Goal: Task Accomplishment & Management: Use online tool/utility

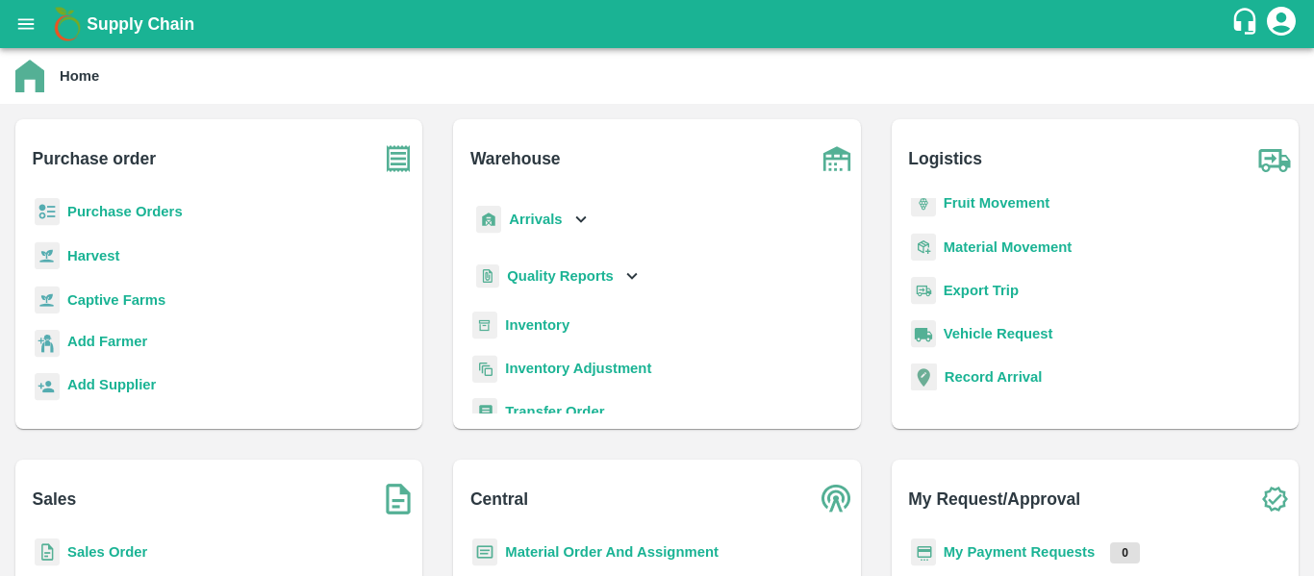
click at [985, 242] on b "Material Movement" at bounding box center [1008, 247] width 129 height 15
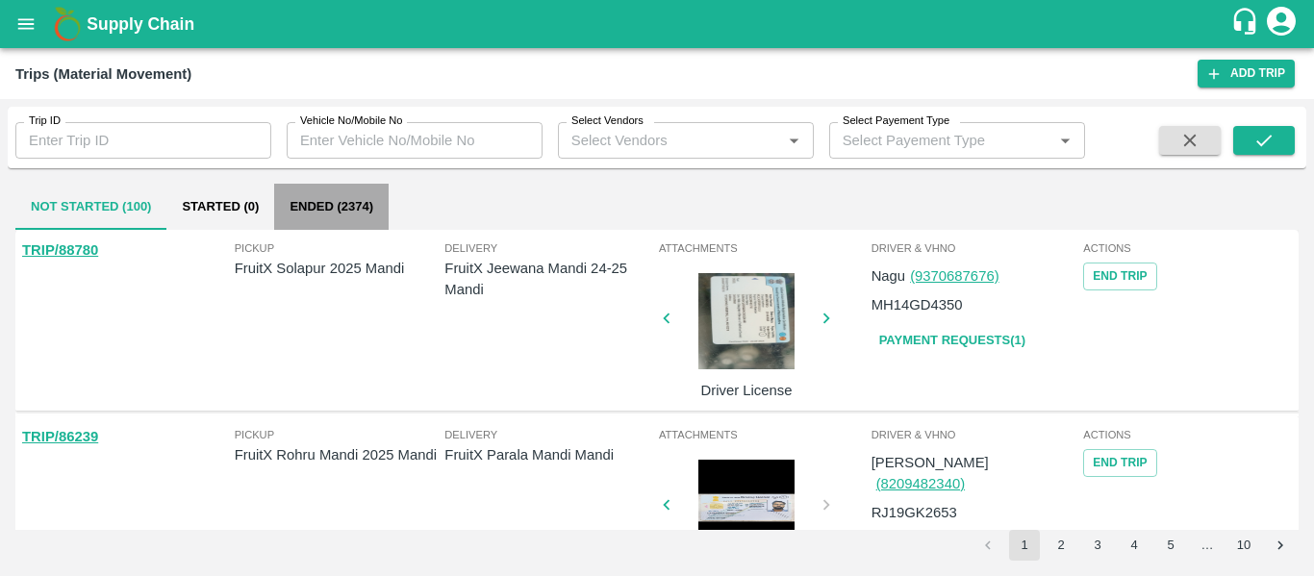
click at [346, 203] on button "Ended (2374)" at bounding box center [331, 207] width 114 height 46
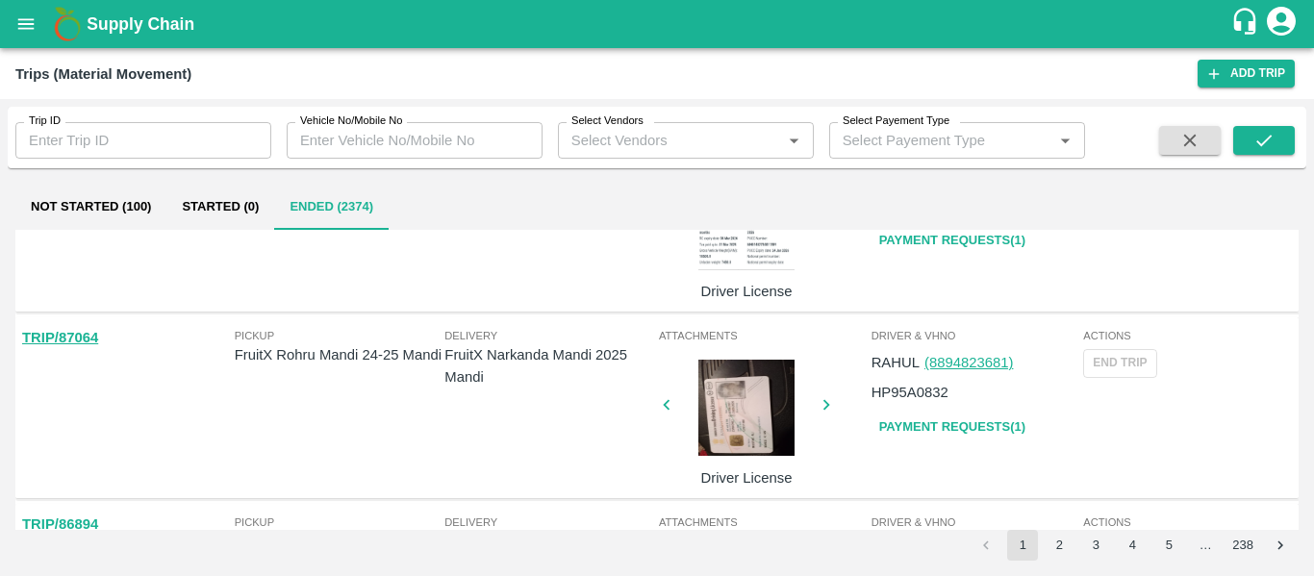
scroll to position [473, 0]
click at [84, 335] on link "TRIP/87064" at bounding box center [60, 336] width 76 height 15
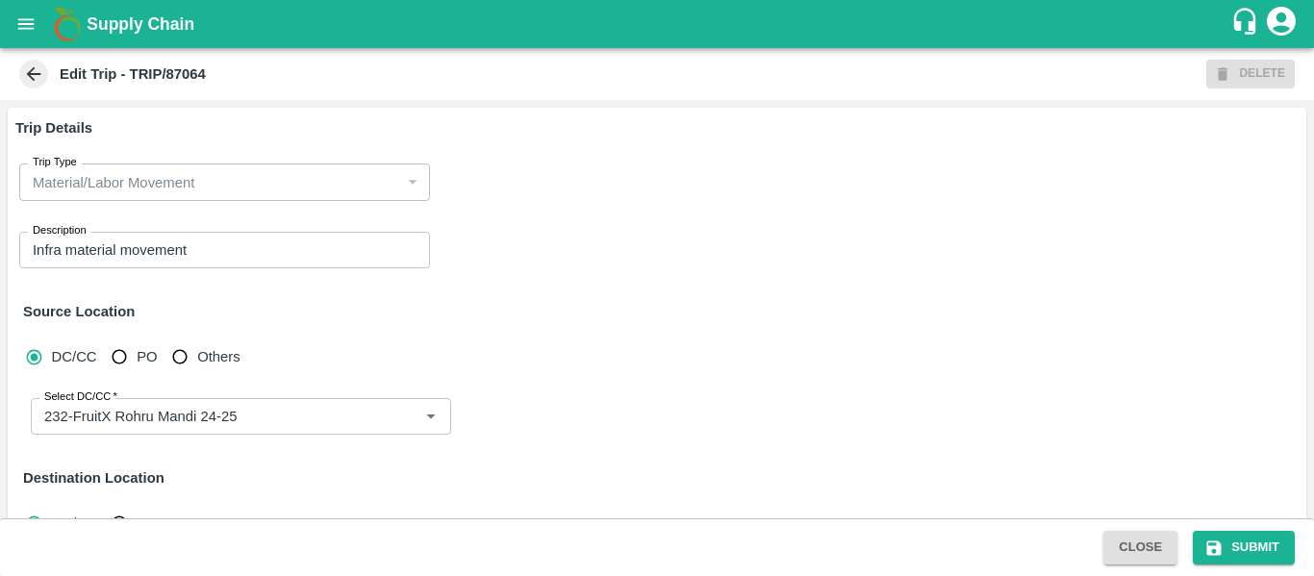
click at [42, 70] on icon at bounding box center [33, 74] width 21 height 21
click at [24, 80] on icon at bounding box center [33, 74] width 21 height 21
click at [32, 81] on icon at bounding box center [33, 74] width 21 height 21
click at [27, 31] on icon "open drawer" at bounding box center [25, 23] width 21 height 21
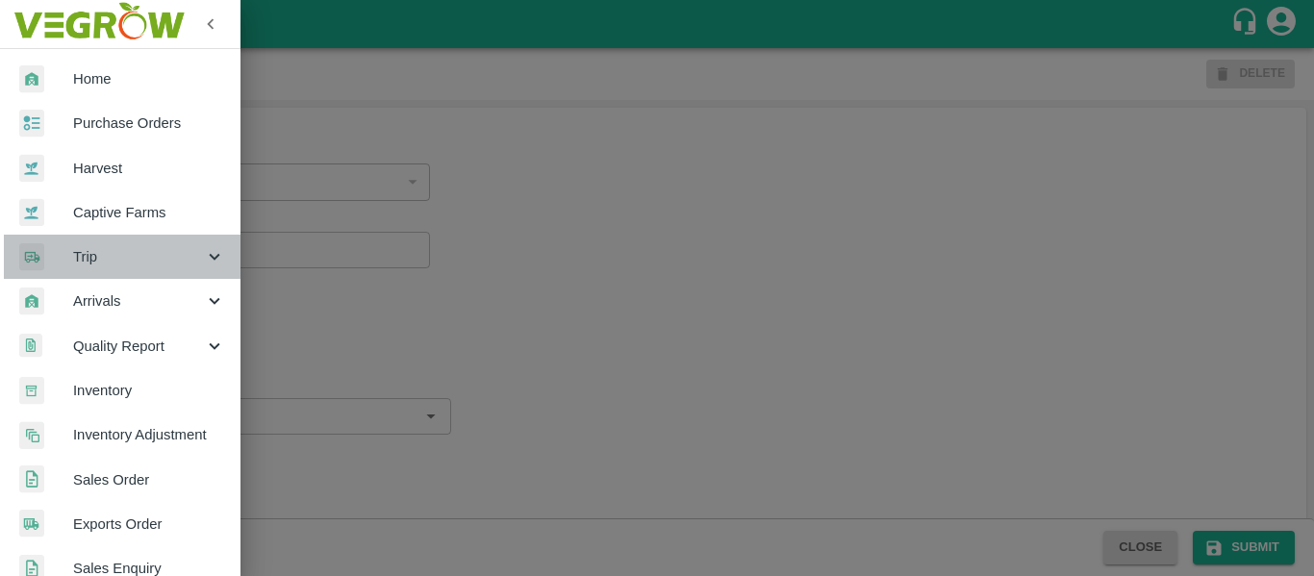
click at [139, 268] on div "Trip" at bounding box center [120, 257] width 241 height 44
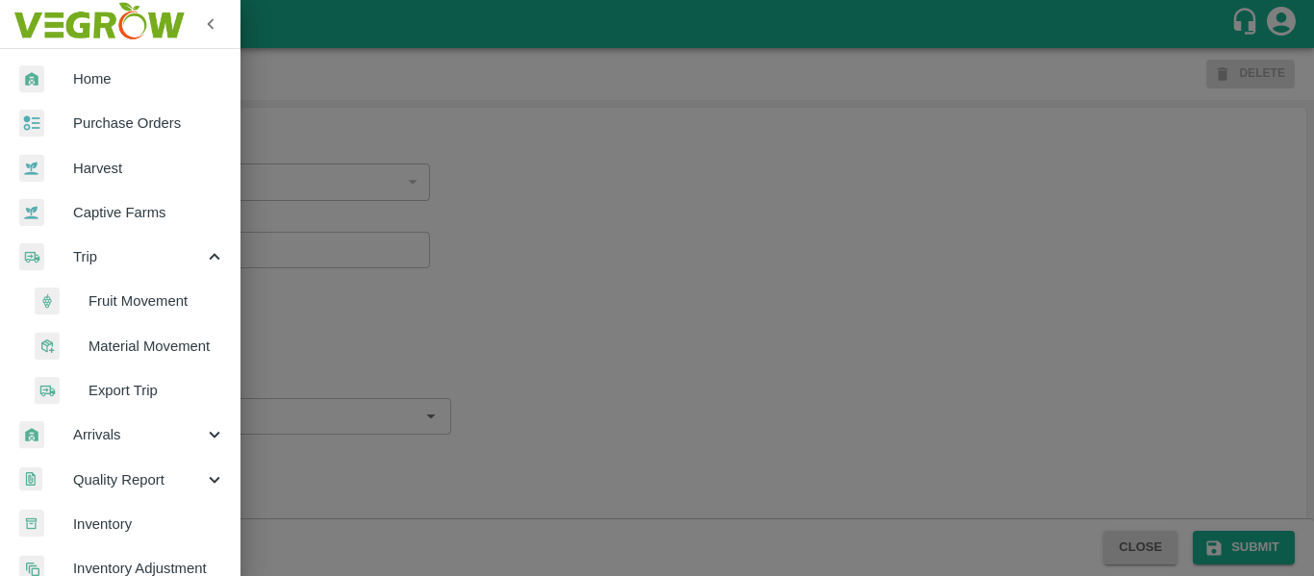
click at [132, 344] on span "Material Movement" at bounding box center [157, 346] width 137 height 21
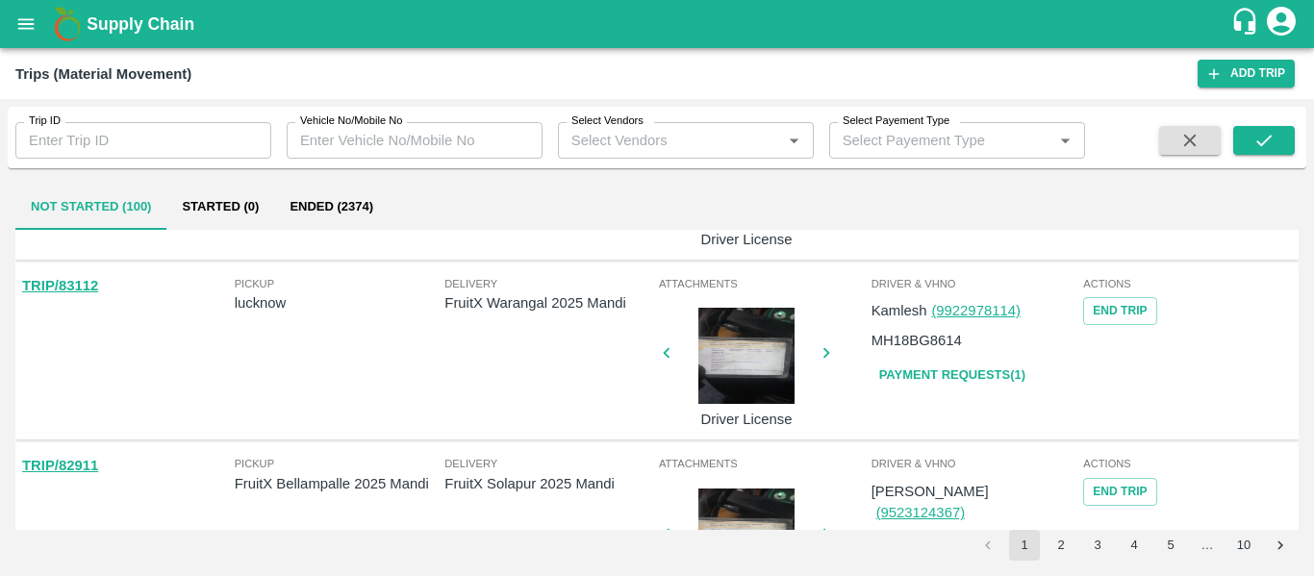
scroll to position [912, 0]
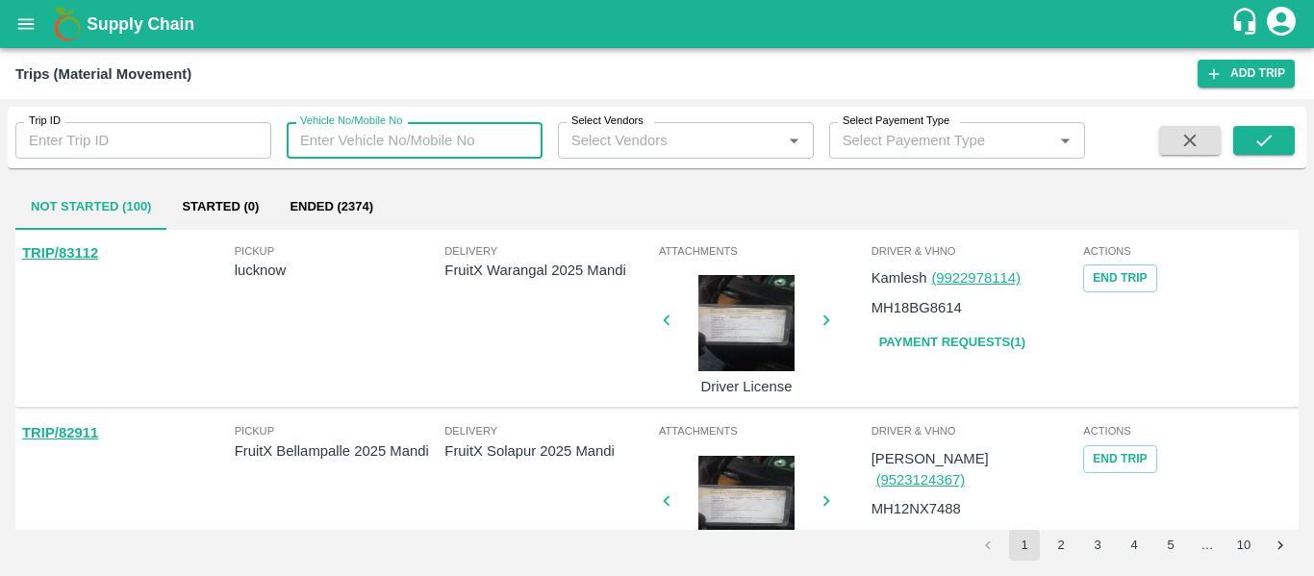
click at [419, 154] on input "Vehicle No/Mobile No" at bounding box center [415, 140] width 256 height 37
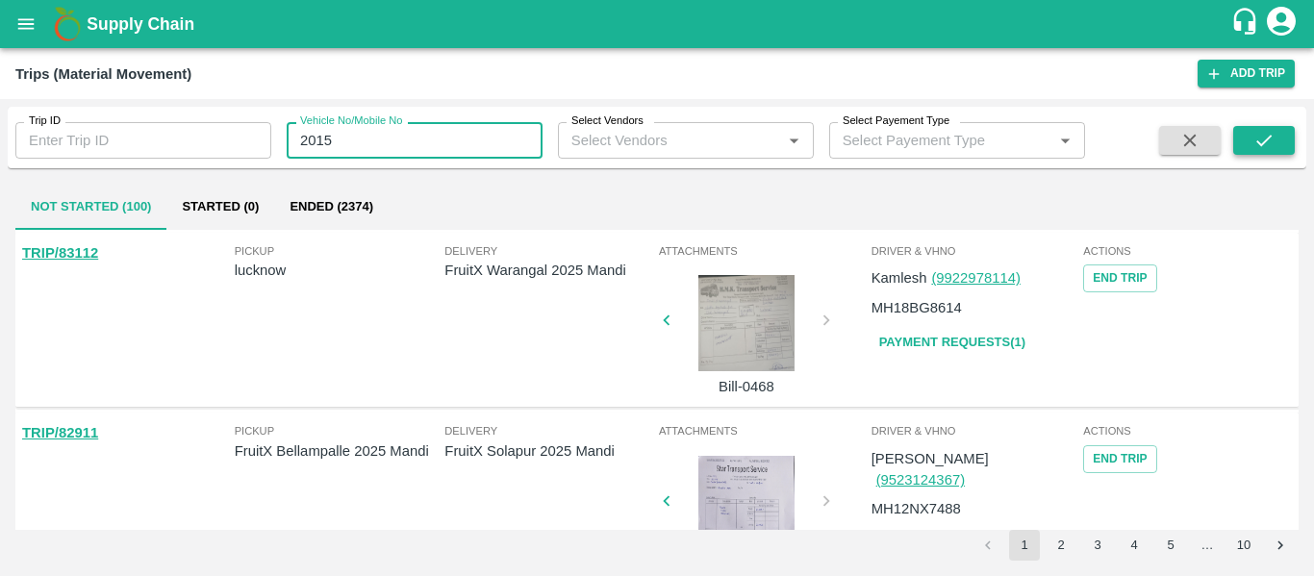
type input "2015"
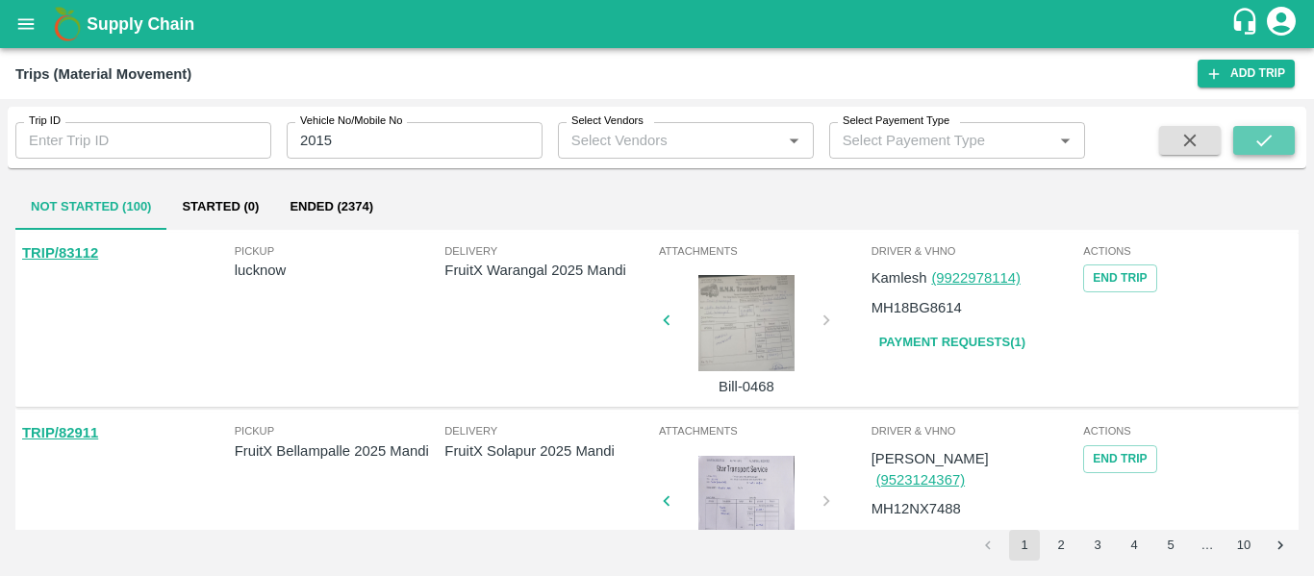
click at [1277, 139] on button "submit" at bounding box center [1265, 140] width 62 height 29
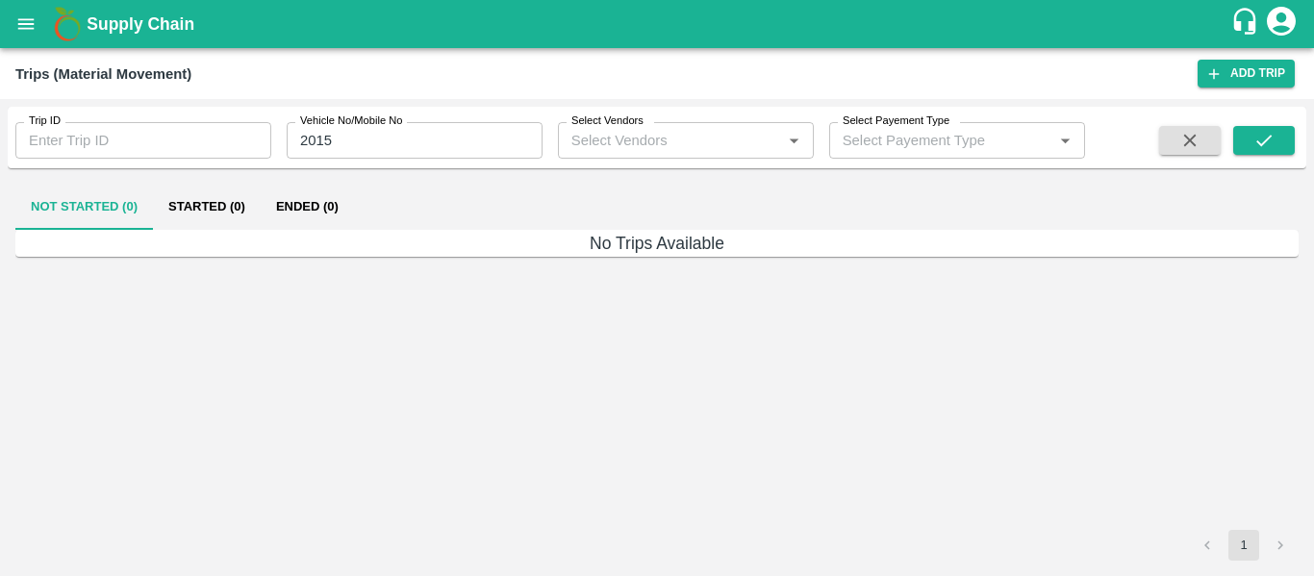
click at [398, 146] on input "2015" at bounding box center [415, 140] width 256 height 37
type input "2015"
click at [16, 25] on icon "open drawer" at bounding box center [25, 23] width 21 height 21
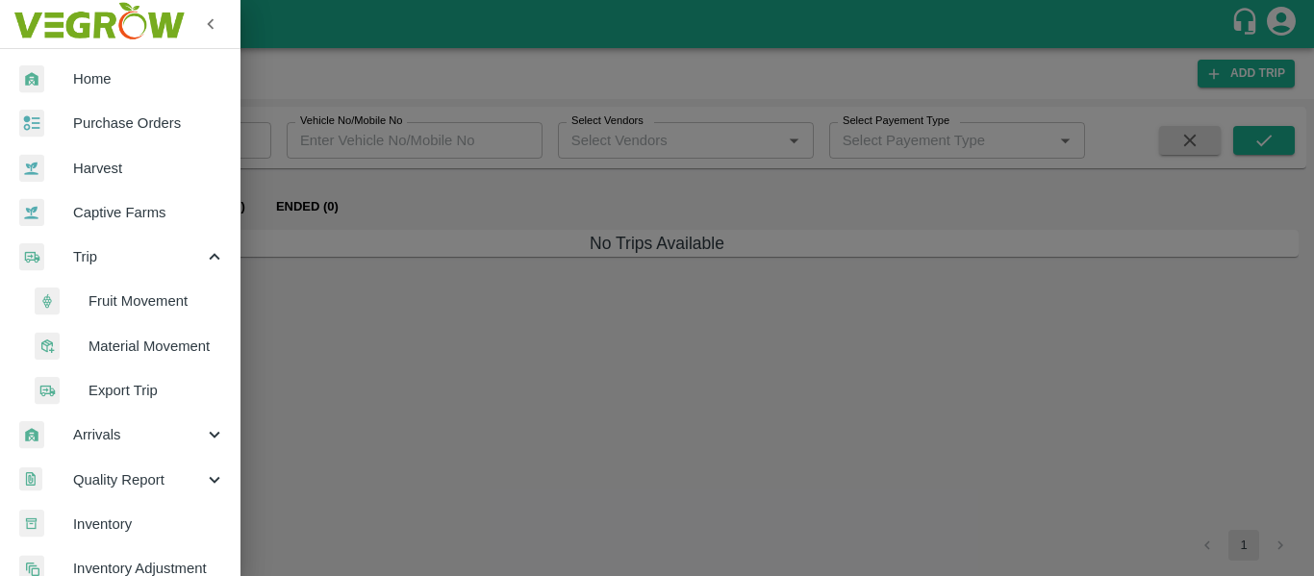
click at [152, 343] on span "Material Movement" at bounding box center [157, 346] width 137 height 21
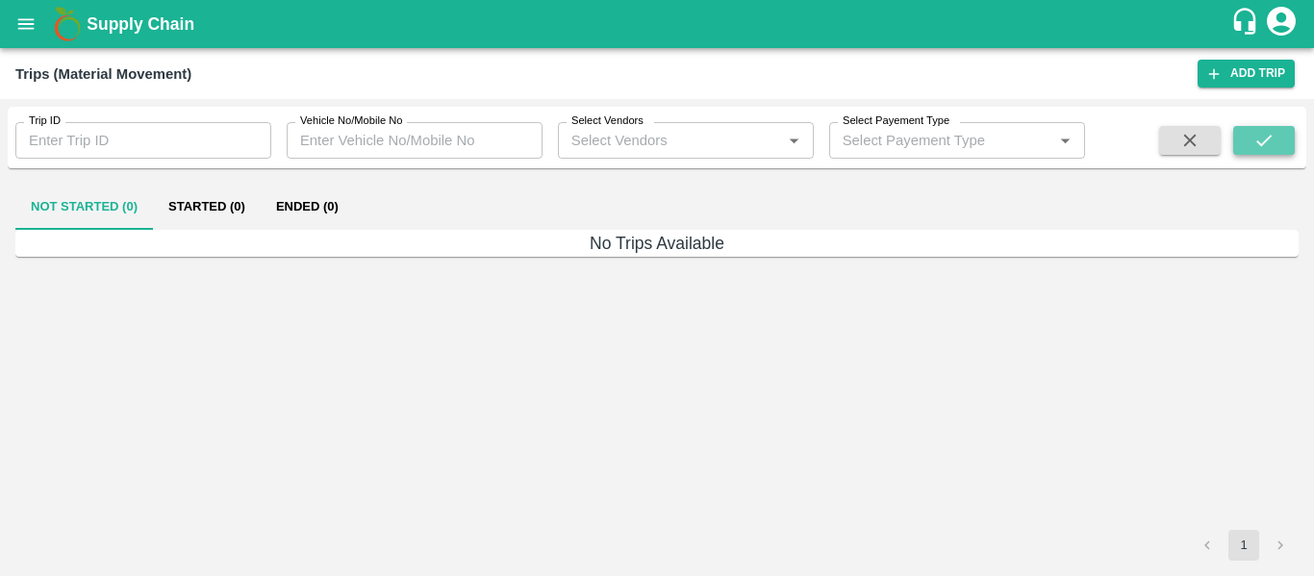
click at [1267, 143] on icon "submit" at bounding box center [1264, 140] width 21 height 21
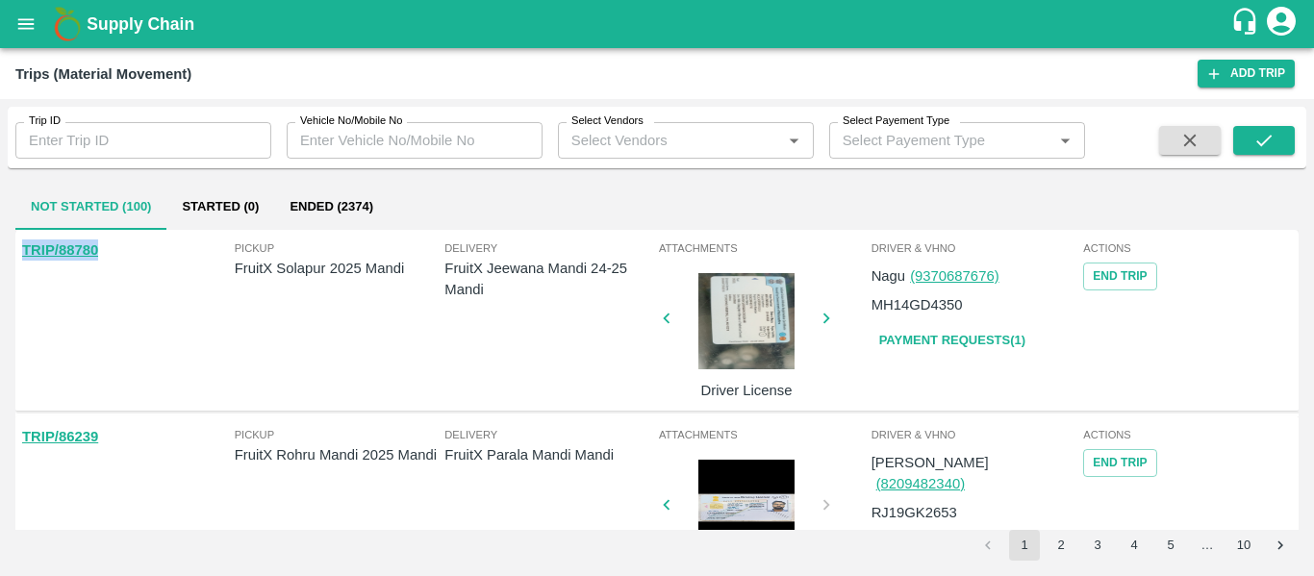
drag, startPoint x: 128, startPoint y: 258, endPoint x: 13, endPoint y: 265, distance: 115.7
click at [13, 265] on div "Not Started (100) Started (0) Ended (2374) TRIP/88780 Pickup FruitX Solapur 202…" at bounding box center [657, 372] width 1299 height 393
copy link "TRIP/88780"
